Goal: Information Seeking & Learning: Check status

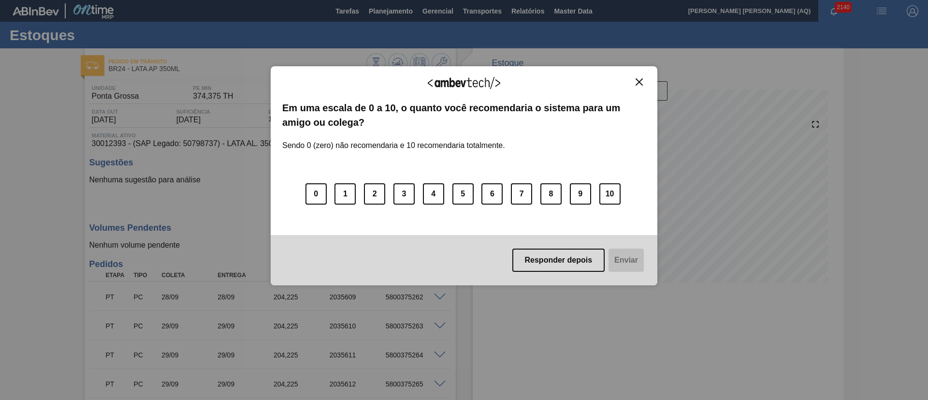
click at [640, 83] on img "Close" at bounding box center [638, 81] width 7 height 7
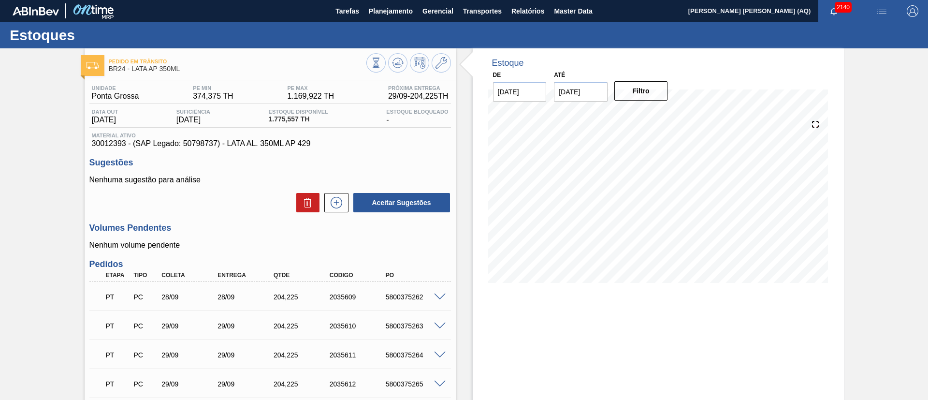
click at [770, 63] on div at bounding box center [716, 63] width 232 height 10
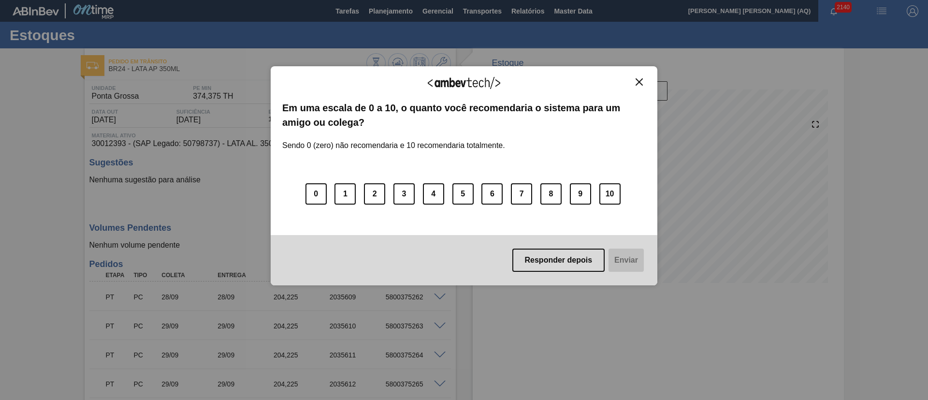
click at [636, 85] on img "Close" at bounding box center [638, 81] width 7 height 7
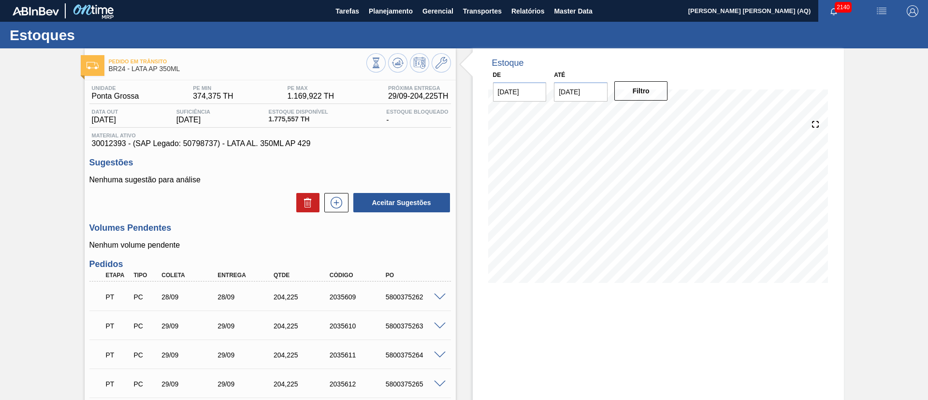
click at [849, 152] on div "Pedido [PERSON_NAME] BR24 - LATA AP 350ML Unidade [GEOGRAPHIC_DATA] PE MIN 374,…" at bounding box center [464, 291] width 928 height 486
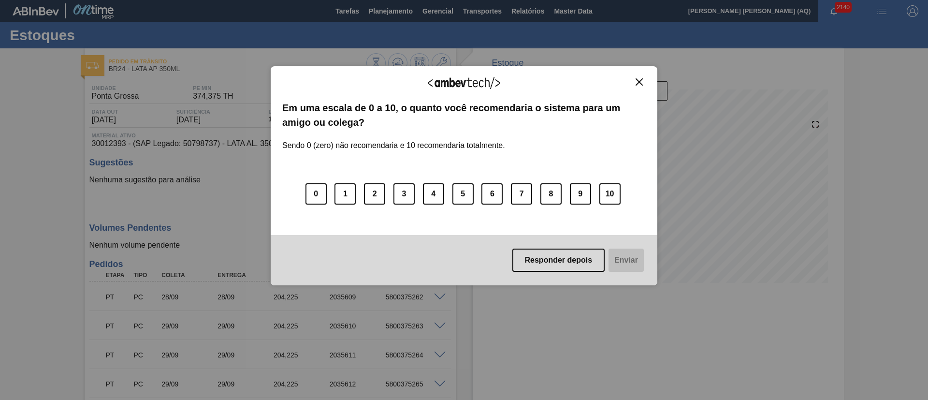
click at [639, 81] on img "Close" at bounding box center [638, 81] width 7 height 7
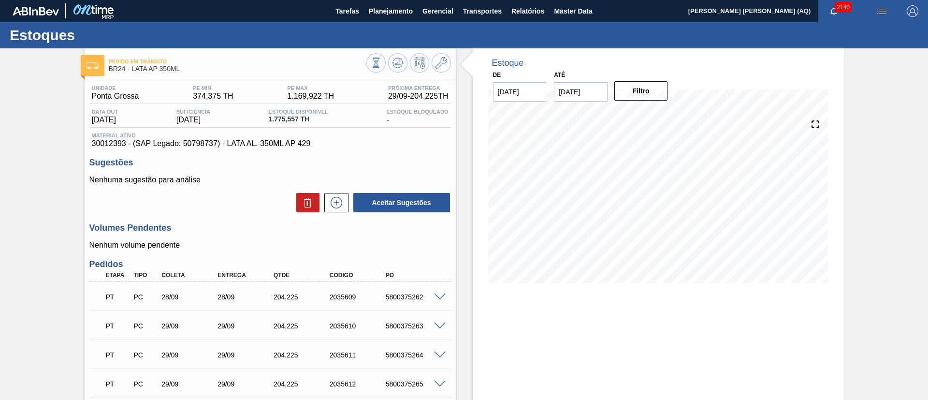
click at [818, 127] on icon at bounding box center [815, 124] width 14 height 14
click at [402, 9] on span "Planejamento" at bounding box center [391, 11] width 44 height 12
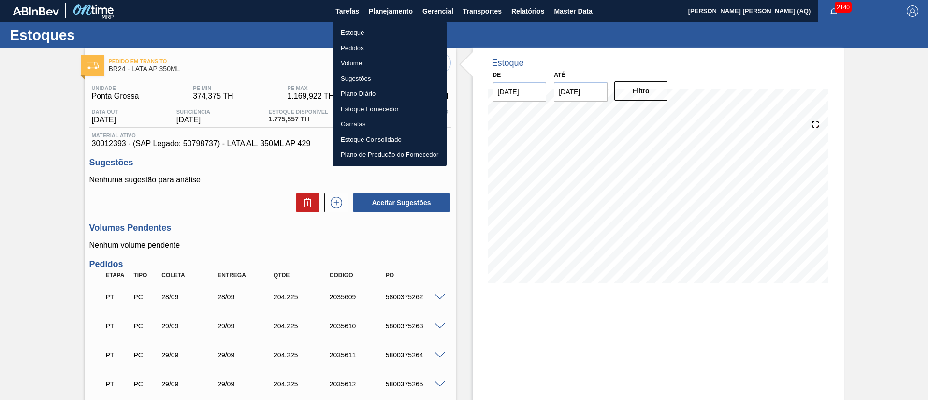
click at [363, 31] on li "Estoque" at bounding box center [390, 32] width 114 height 15
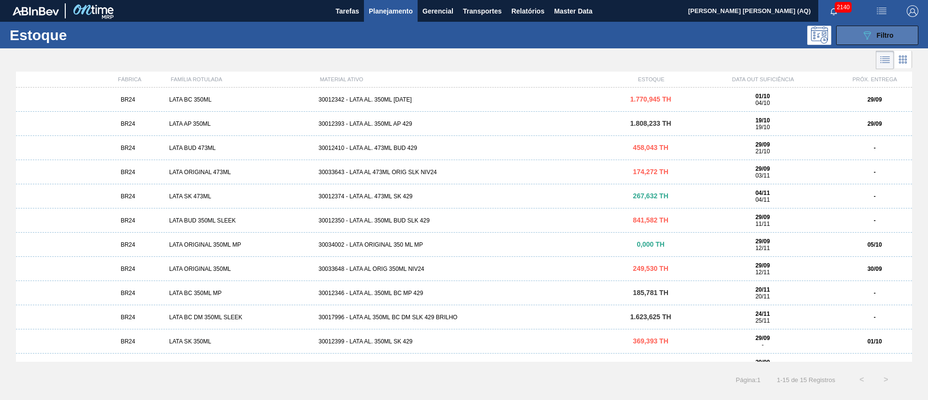
click at [847, 39] on button "089F7B8B-B2A5-4AFE-B5C0-19BA573D28AC Filtro" at bounding box center [877, 35] width 82 height 19
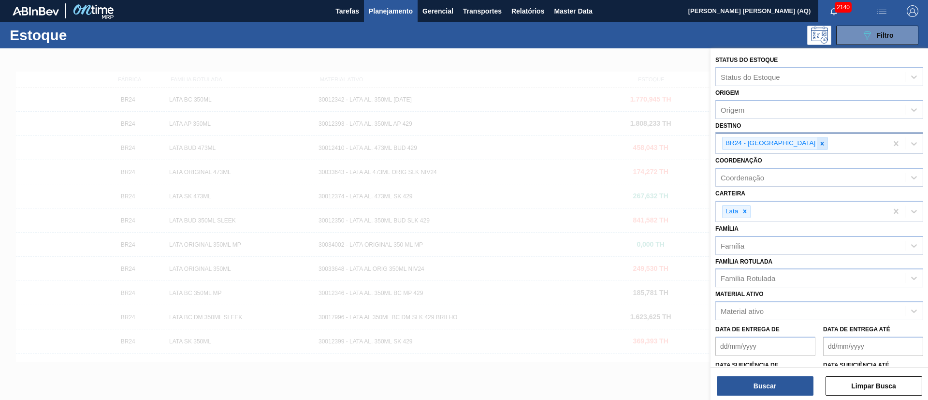
click at [817, 142] on div at bounding box center [822, 143] width 11 height 12
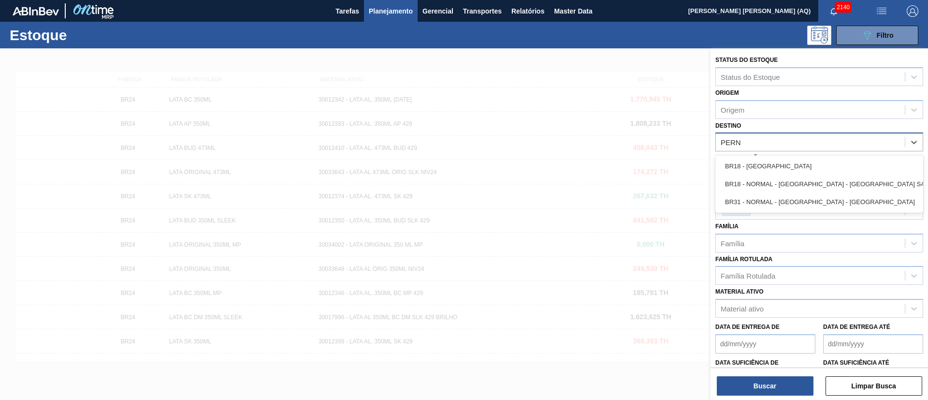
type input "[PERSON_NAME]"
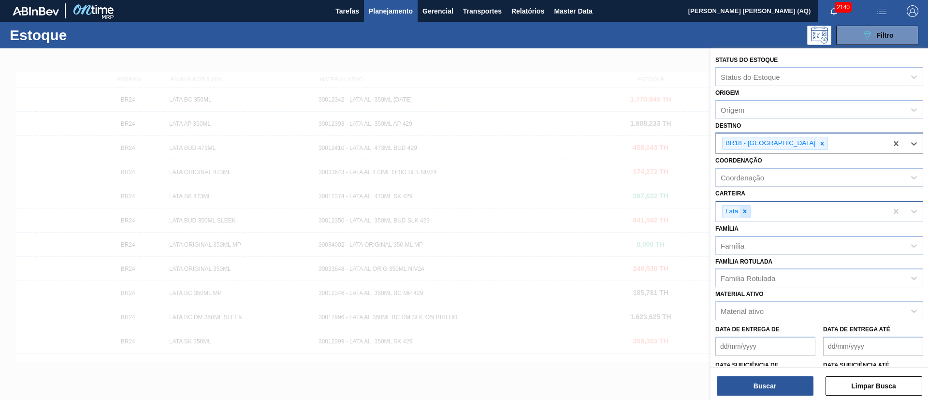
click at [743, 210] on icon at bounding box center [744, 211] width 7 height 7
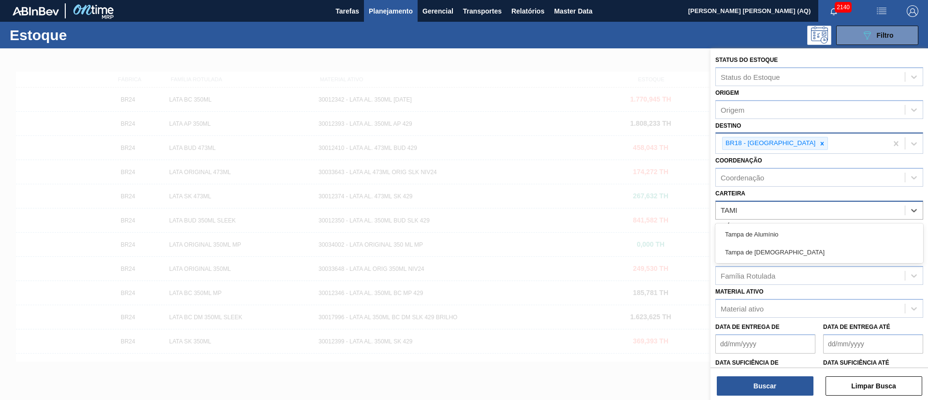
type input "[GEOGRAPHIC_DATA]"
click at [769, 235] on div "Tampa de Alumínio" at bounding box center [819, 234] width 208 height 18
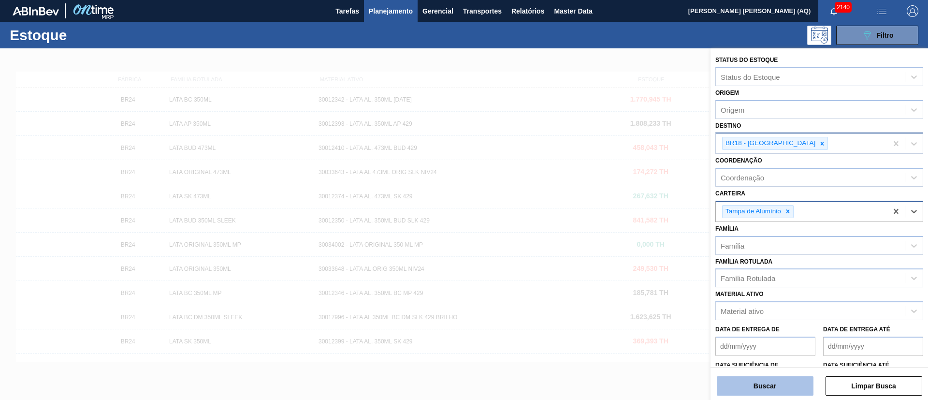
click at [773, 380] on button "Buscar" at bounding box center [765, 385] width 97 height 19
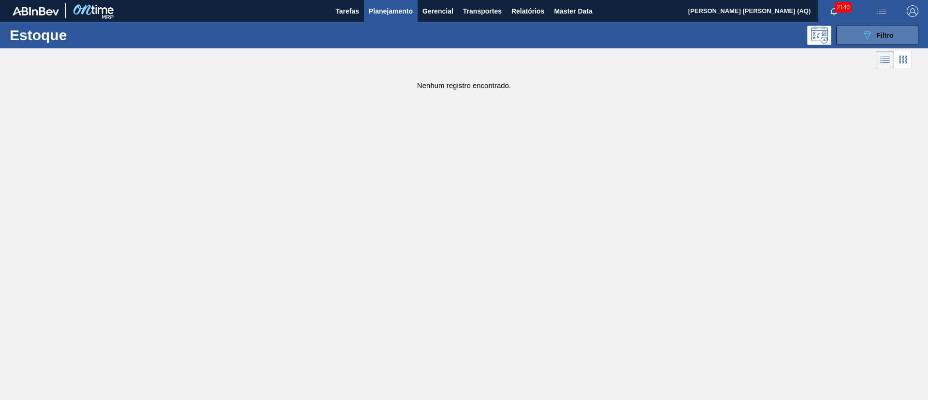
click at [864, 31] on icon "089F7B8B-B2A5-4AFE-B5C0-19BA573D28AC" at bounding box center [867, 35] width 12 height 12
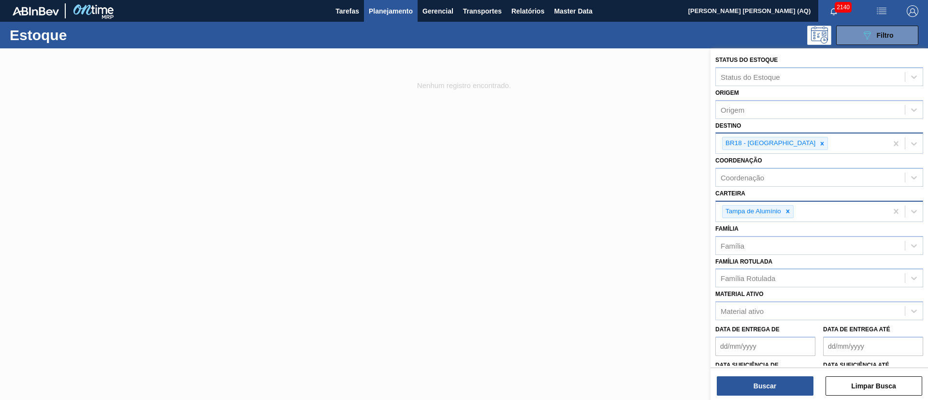
click at [813, 208] on div "Tampa de Alumínio" at bounding box center [802, 211] width 172 height 20
type input "[GEOGRAPHIC_DATA]"
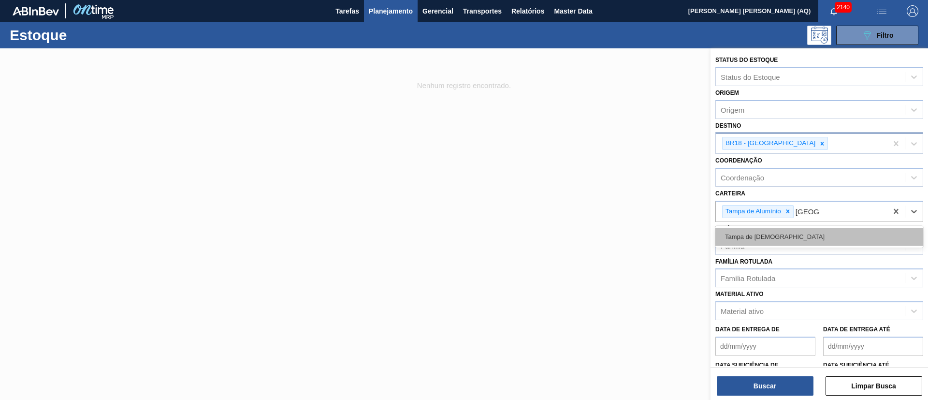
click at [813, 241] on div "Tampa de [DEMOGRAPHIC_DATA]" at bounding box center [819, 237] width 208 height 18
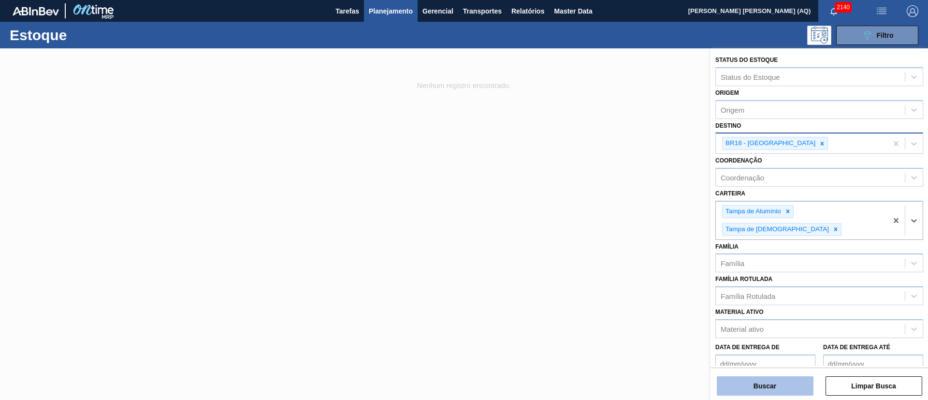
click at [771, 388] on button "Buscar" at bounding box center [765, 385] width 97 height 19
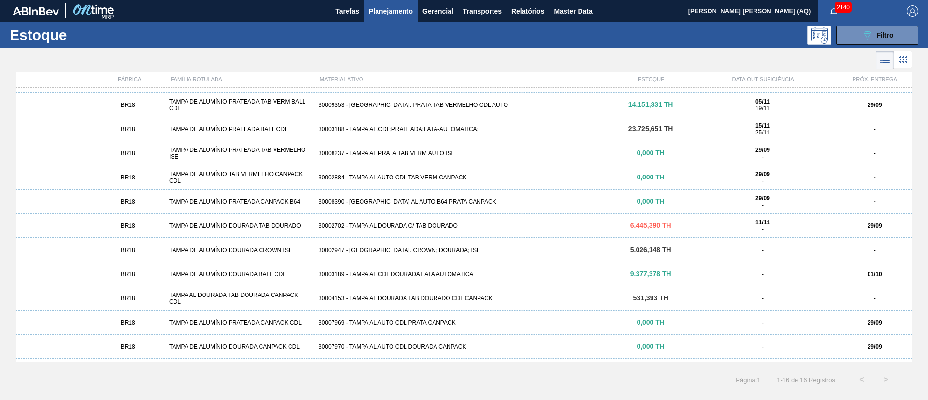
scroll to position [113, 0]
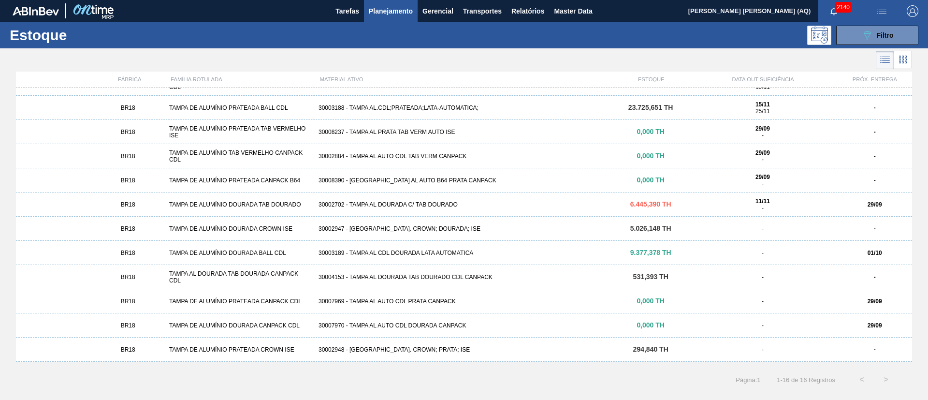
click at [457, 204] on div "30002702 - TAMPA AL DOURADA C/ TAB DOURADO" at bounding box center [464, 204] width 299 height 7
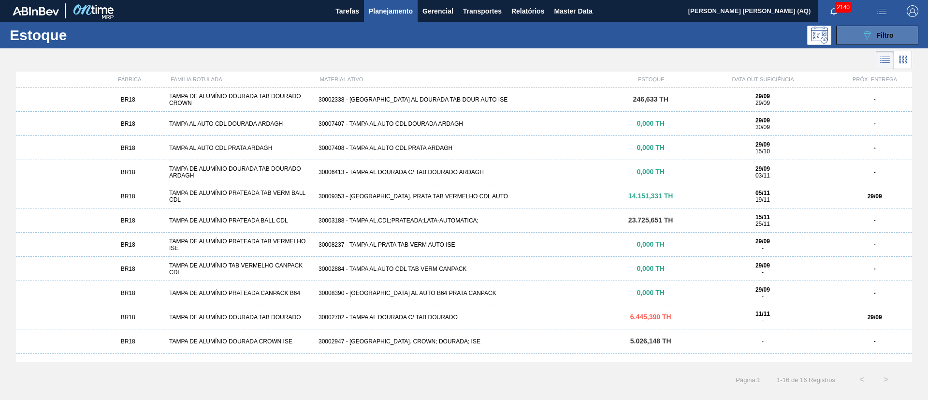
click at [873, 36] on div "089F7B8B-B2A5-4AFE-B5C0-19BA573D28AC Filtro" at bounding box center [877, 35] width 32 height 12
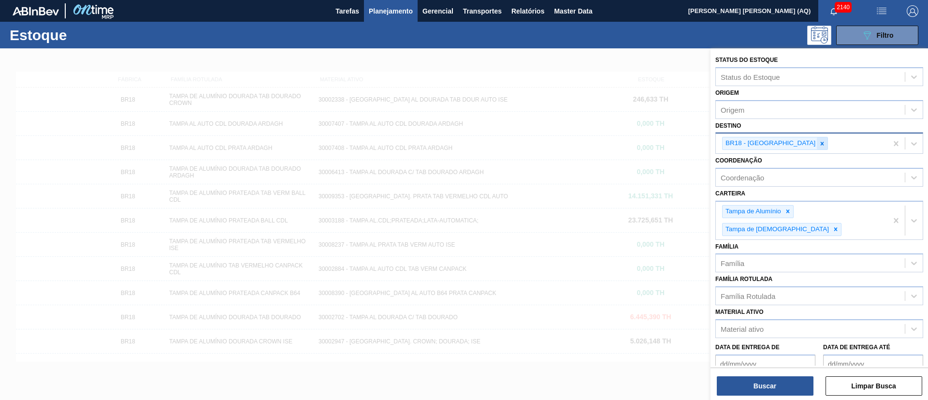
click at [819, 145] on icon at bounding box center [822, 143] width 7 height 7
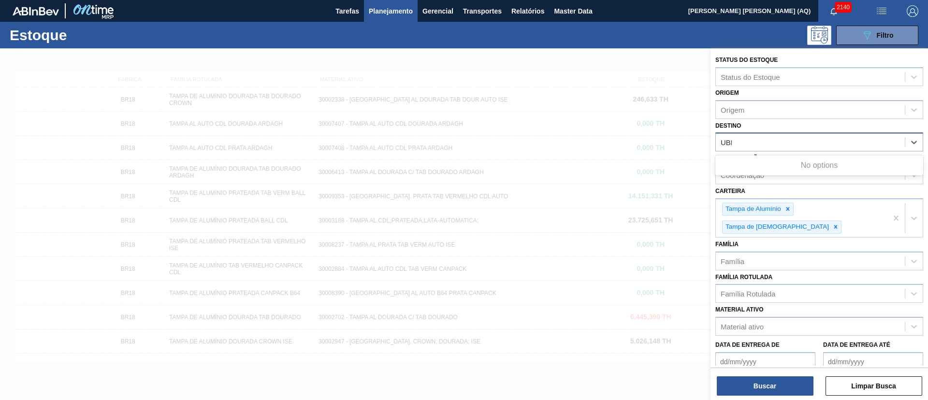
type input "UBER"
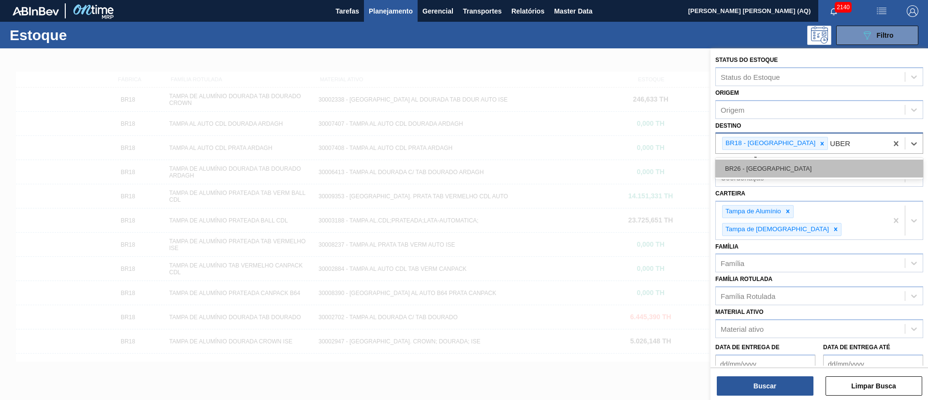
click at [780, 164] on div "BR26 - [GEOGRAPHIC_DATA]" at bounding box center [819, 168] width 208 height 18
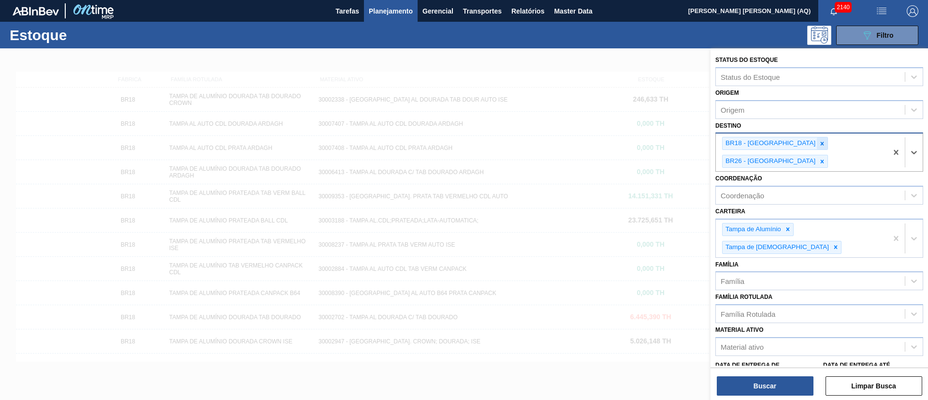
click at [817, 137] on div at bounding box center [822, 143] width 11 height 12
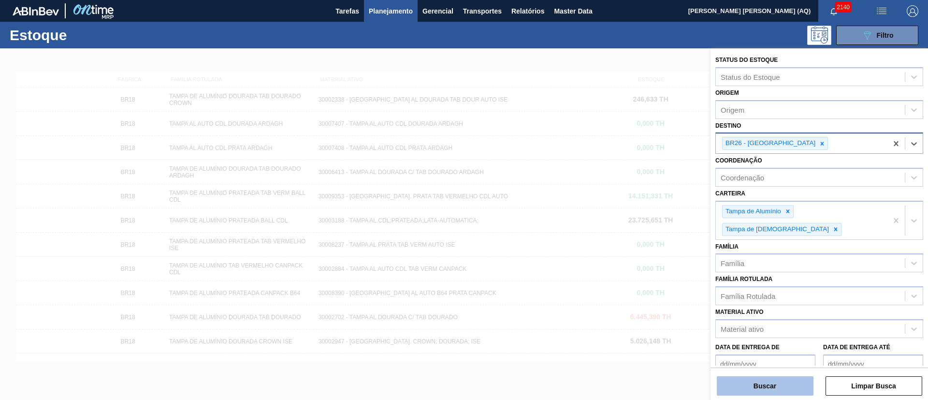
click at [765, 386] on button "Buscar" at bounding box center [765, 385] width 97 height 19
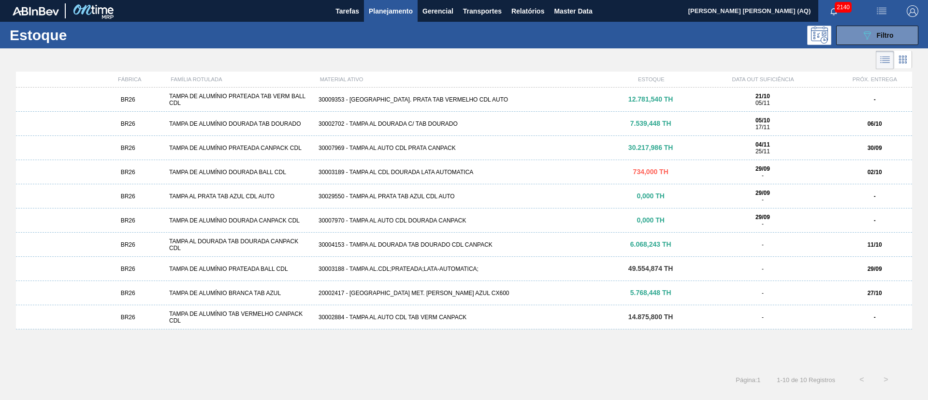
click at [400, 124] on div "30002702 - TAMPA AL DOURADA C/ TAB DOURADO" at bounding box center [464, 123] width 299 height 7
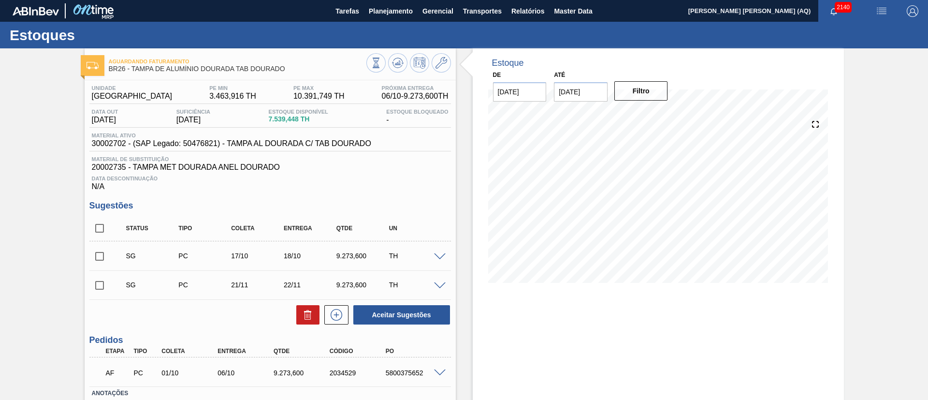
scroll to position [66, 0]
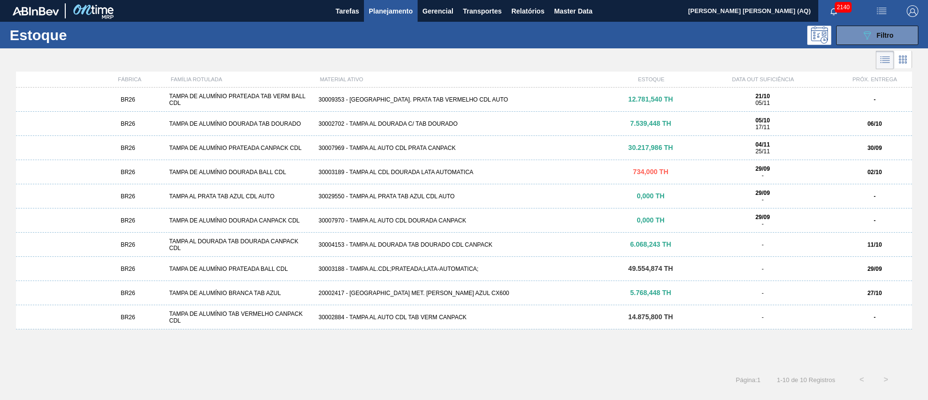
click at [433, 146] on div "30007969 - TAMPA AL AUTO CDL PRATA CANPACK" at bounding box center [464, 147] width 299 height 7
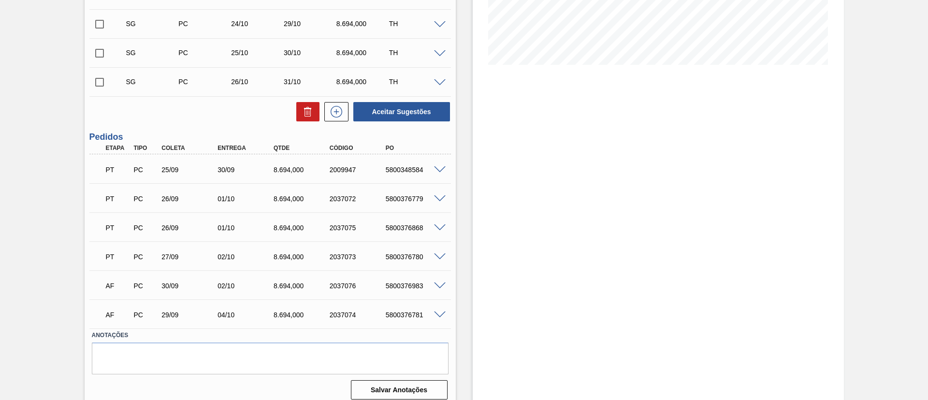
scroll to position [226, 0]
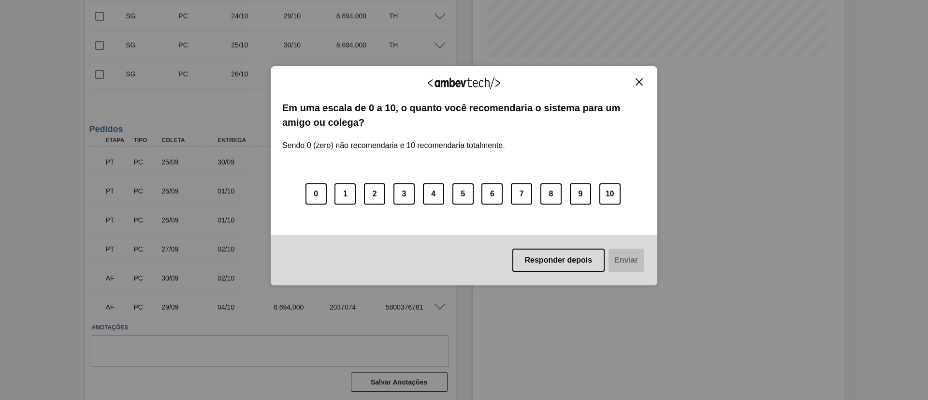
click at [639, 82] on img "Close" at bounding box center [638, 81] width 7 height 7
click at [636, 81] on img "Close" at bounding box center [638, 81] width 7 height 7
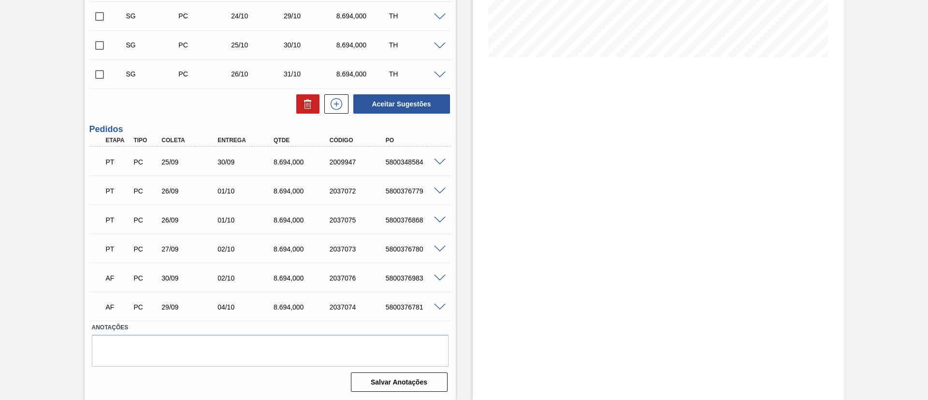
click at [623, 162] on div "Estoque De [DATE] Até [DATE] Filtro 05/10 Projeção de Estoque 62,605.041 [DOMAI…" at bounding box center [658, 111] width 371 height 577
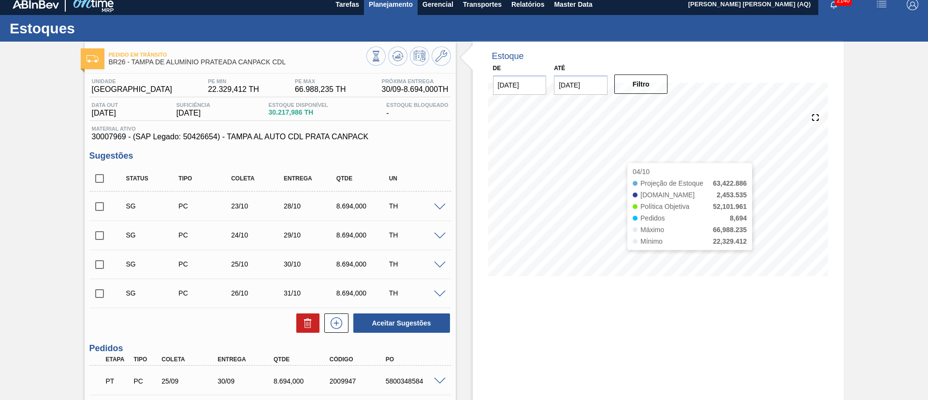
scroll to position [0, 0]
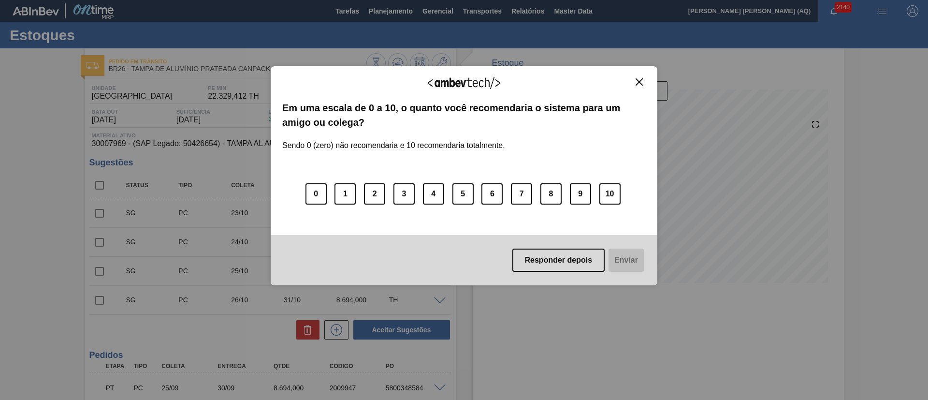
click at [637, 79] on img "Close" at bounding box center [638, 81] width 7 height 7
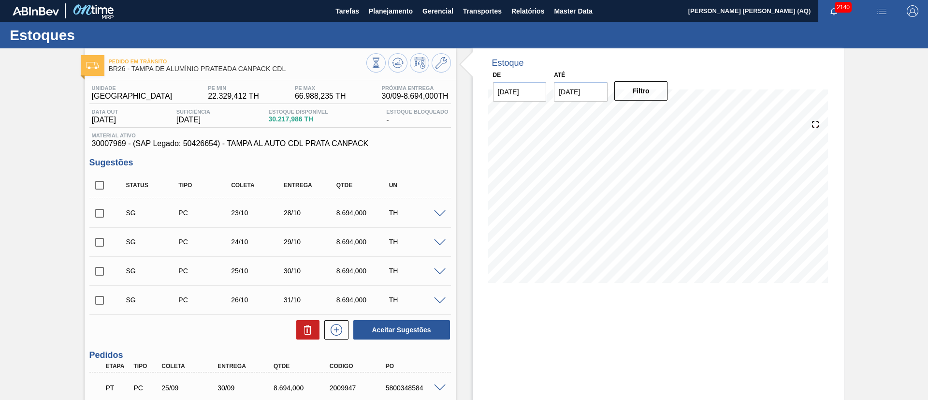
click at [777, 65] on div at bounding box center [716, 63] width 232 height 10
